Goal: Connect with others

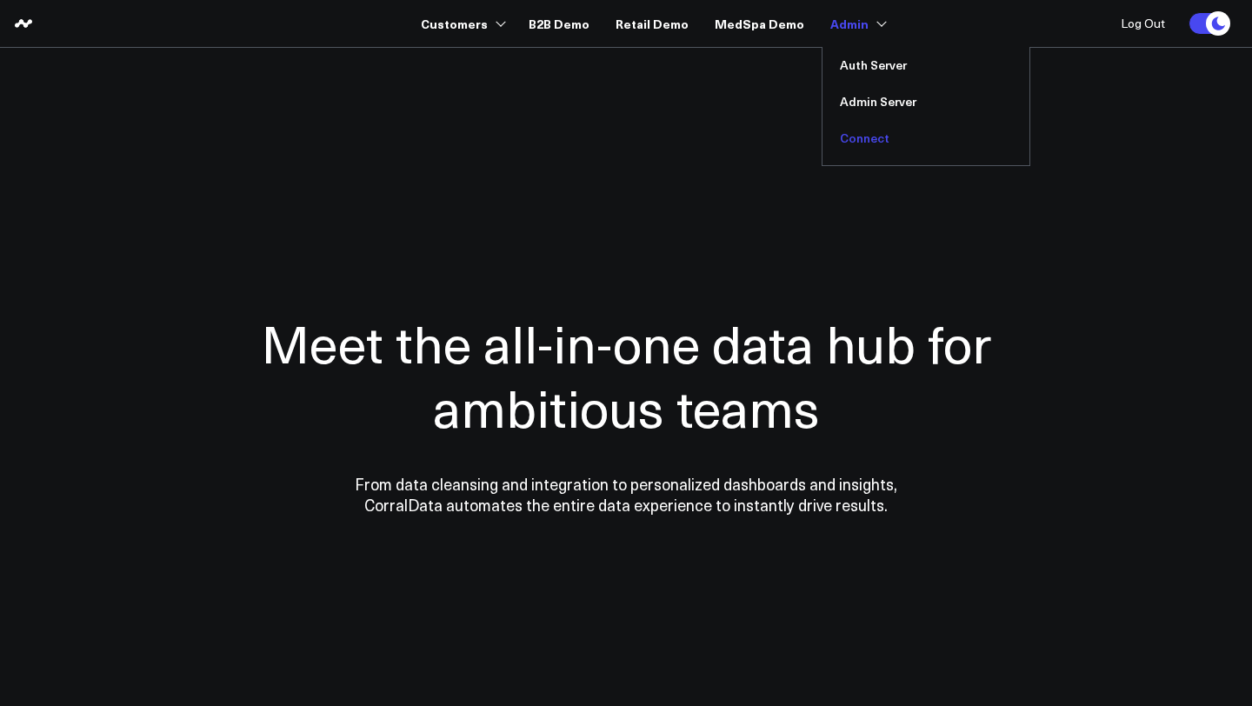
click at [865, 140] on link "Connect" at bounding box center [926, 138] width 207 height 37
click at [844, 137] on link "Connect" at bounding box center [926, 138] width 207 height 37
